Goal: Navigation & Orientation: Find specific page/section

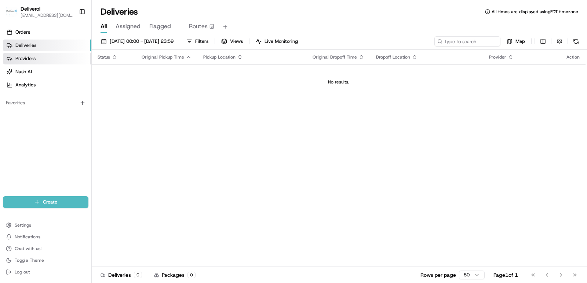
click at [39, 58] on link "Providers" at bounding box center [47, 59] width 88 height 12
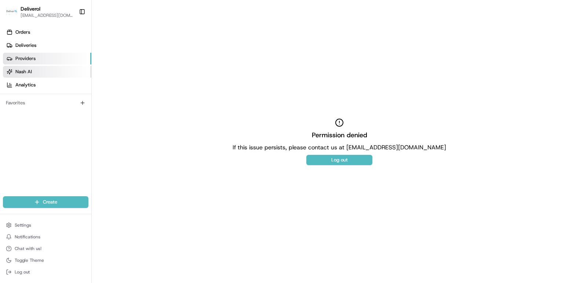
click at [36, 69] on link "Nash AI" at bounding box center [47, 72] width 88 height 12
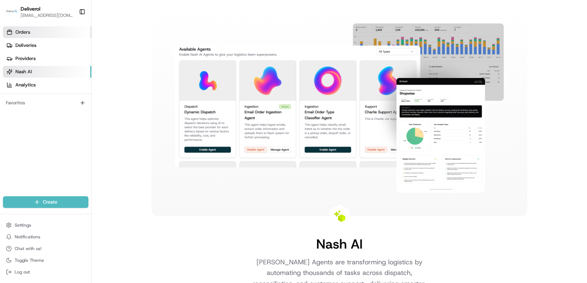
click at [47, 30] on link "Orders" at bounding box center [47, 32] width 88 height 12
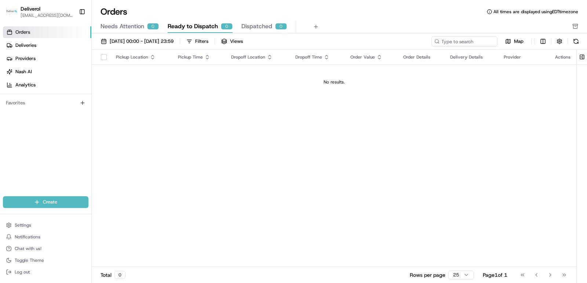
click at [162, 129] on div "Pickup Location Pickup Time Dropoff Location Dropoff Time Order Value Order Det…" at bounding box center [334, 158] width 484 height 217
